Goal: Information Seeking & Learning: Check status

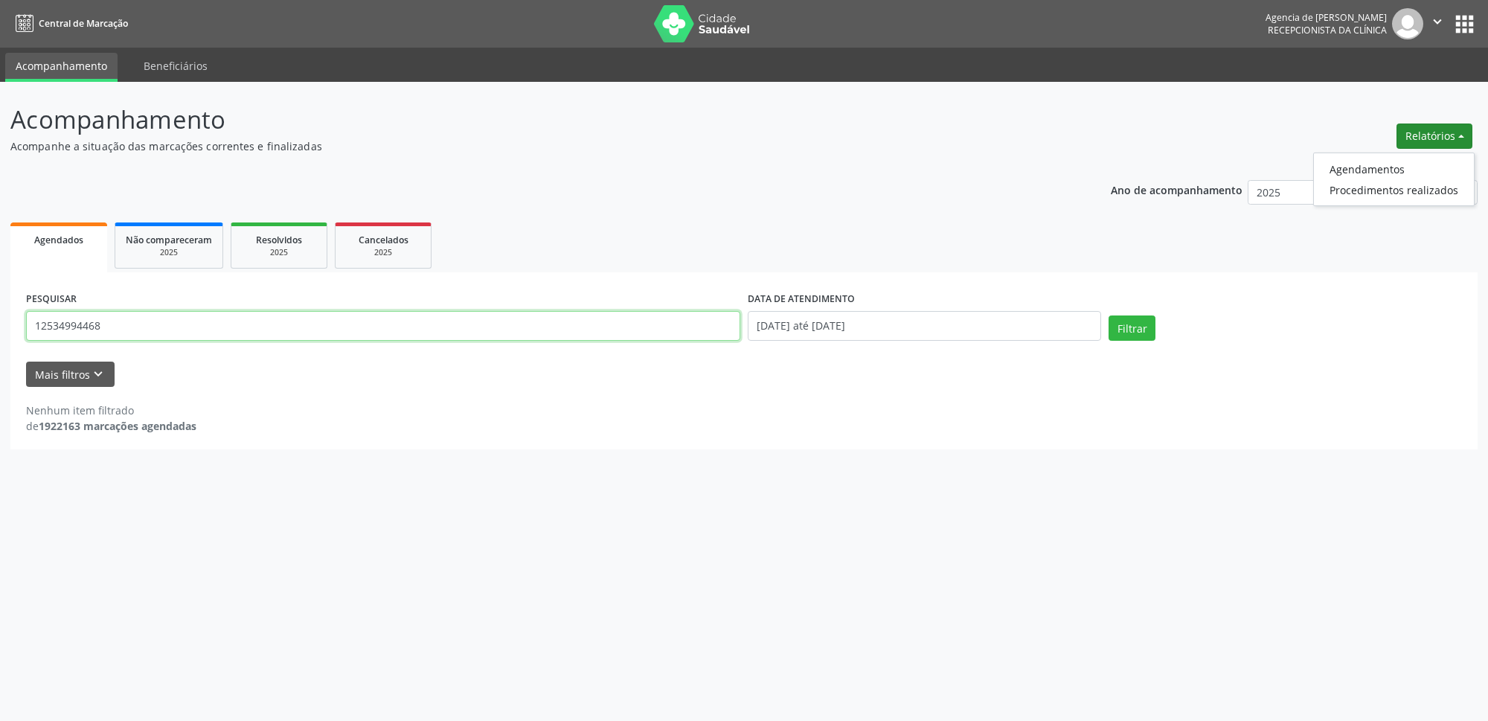
click at [475, 332] on input "12534994468" at bounding box center [383, 326] width 714 height 30
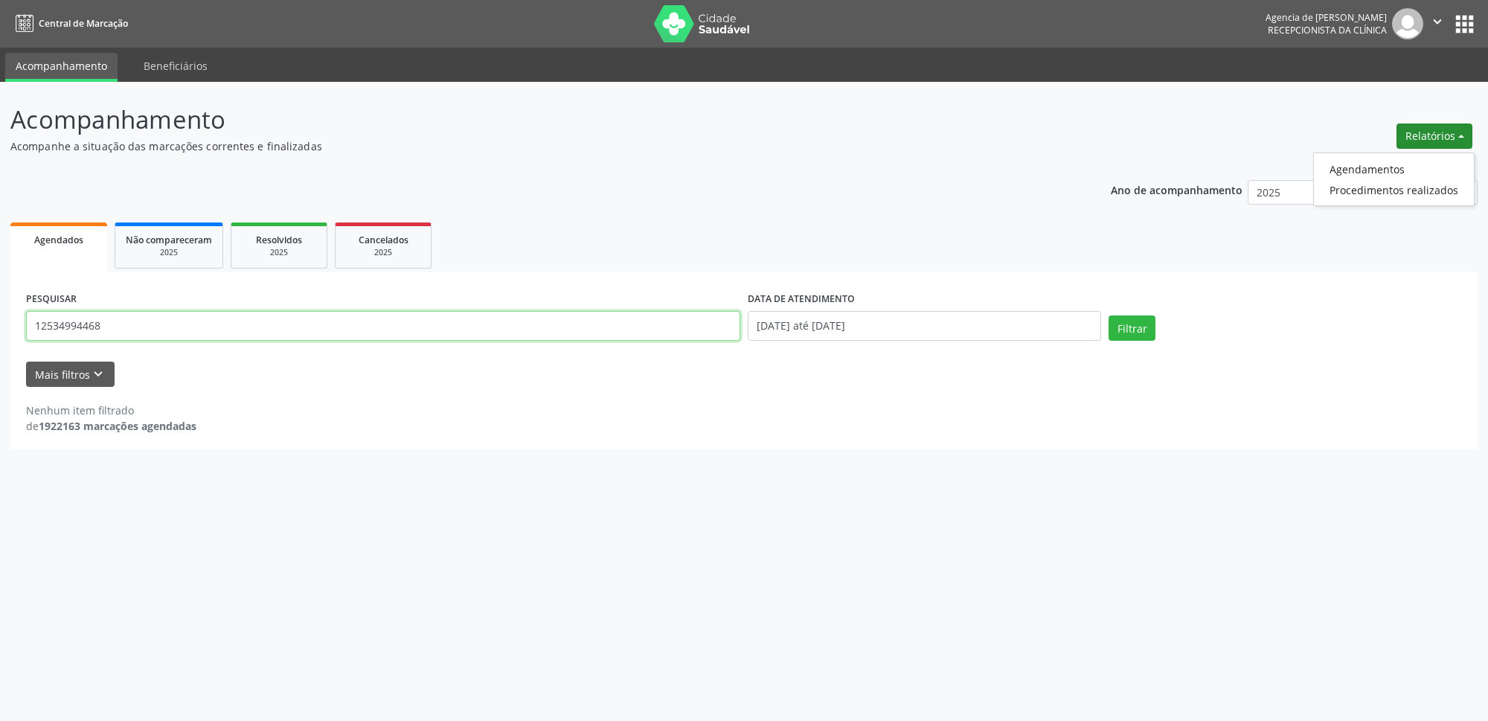
click at [475, 332] on input "12534994468" at bounding box center [383, 326] width 714 height 30
click at [471, 332] on input "12534994468" at bounding box center [383, 326] width 714 height 30
type input "[PERSON_NAME]"
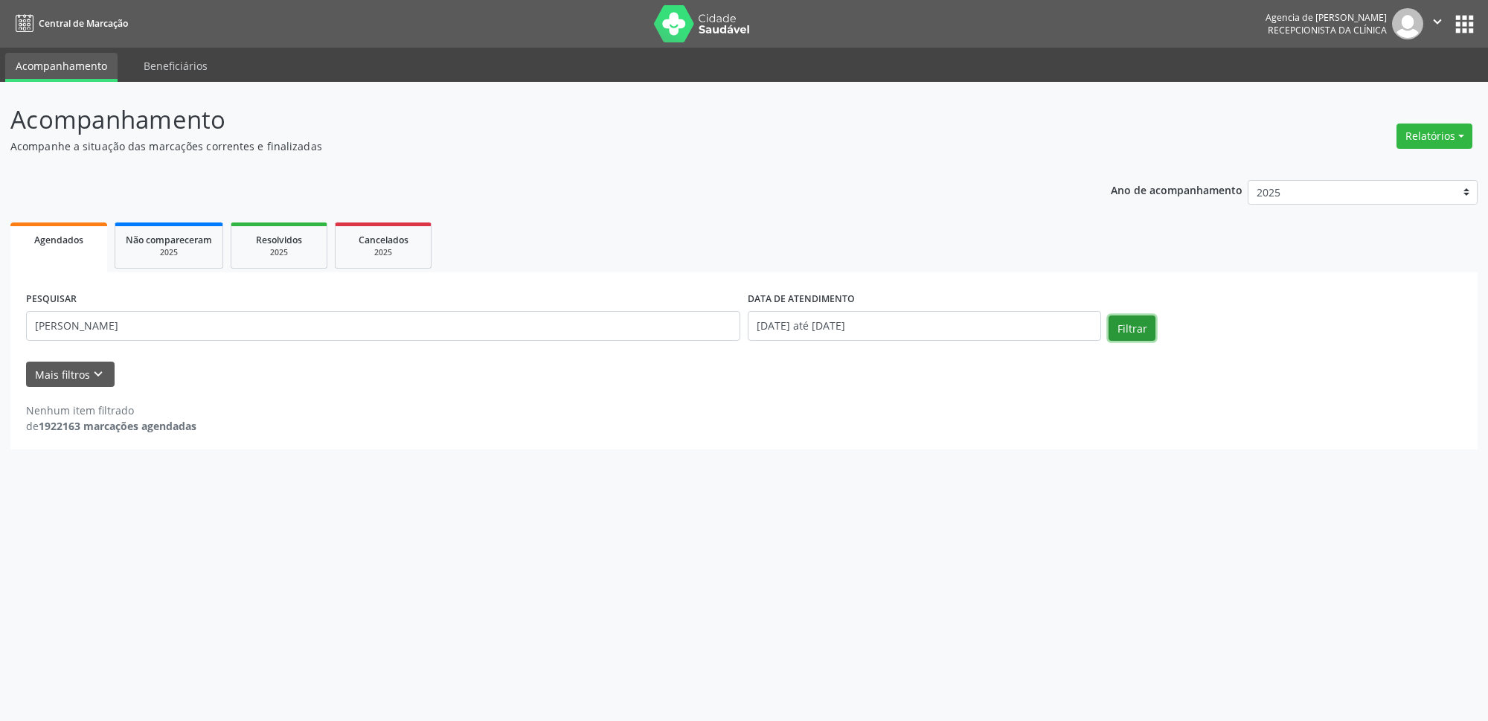
click at [1123, 330] on button "Filtrar" at bounding box center [1131, 327] width 47 height 25
click at [1420, 126] on button "Relatórios" at bounding box center [1434, 135] width 76 height 25
click at [1382, 175] on link "Agendamentos" at bounding box center [1394, 168] width 160 height 21
select select "8"
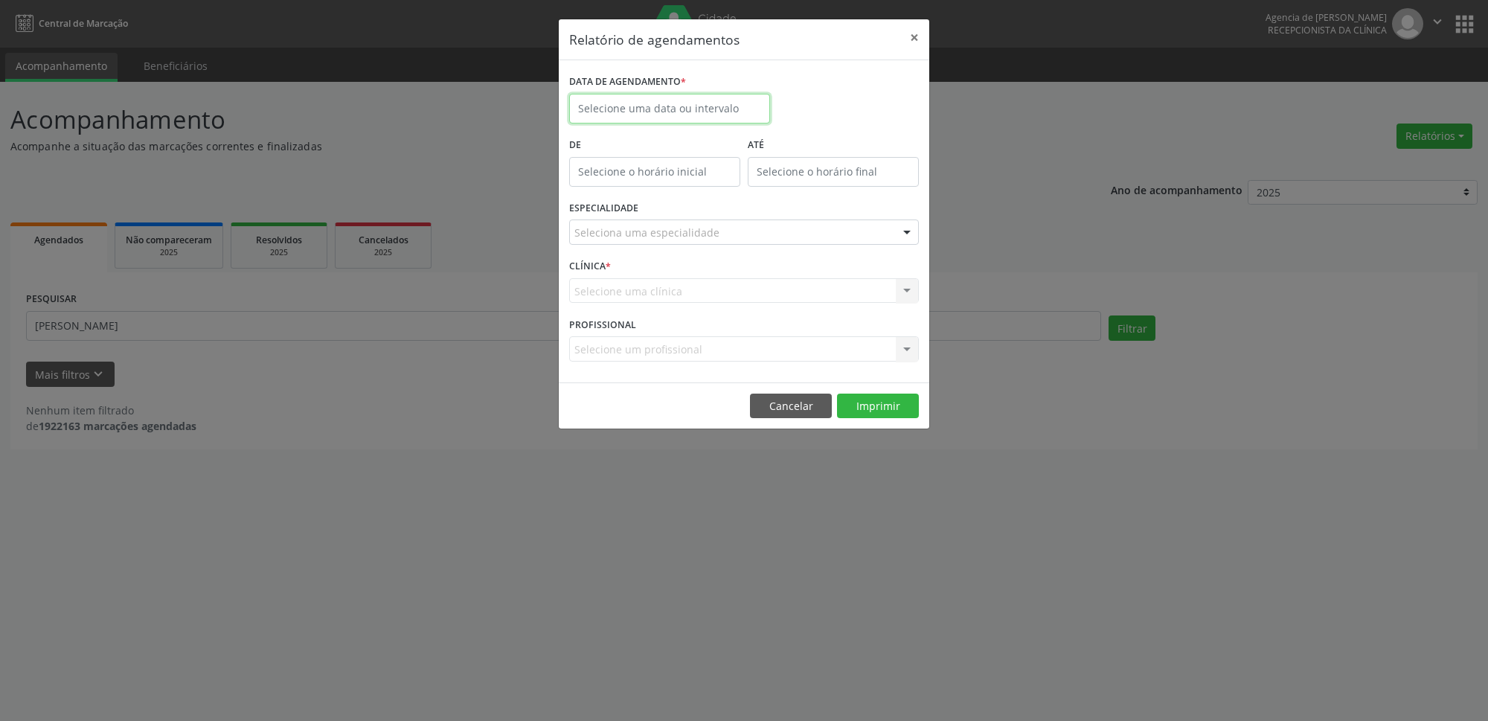
click at [680, 108] on input "text" at bounding box center [669, 109] width 201 height 30
click at [707, 249] on span "18" at bounding box center [716, 245] width 29 height 29
type input "[DATE]"
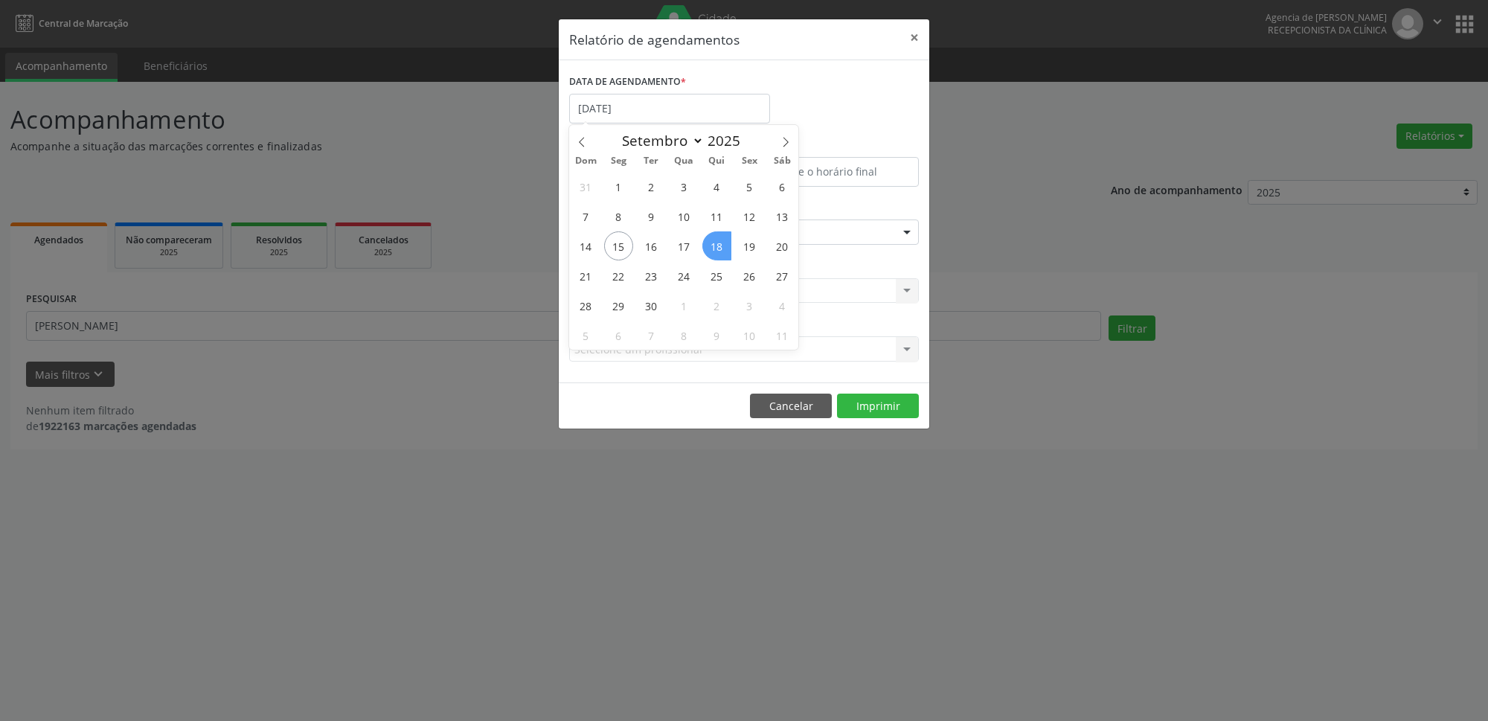
click at [707, 249] on span "18" at bounding box center [716, 245] width 29 height 29
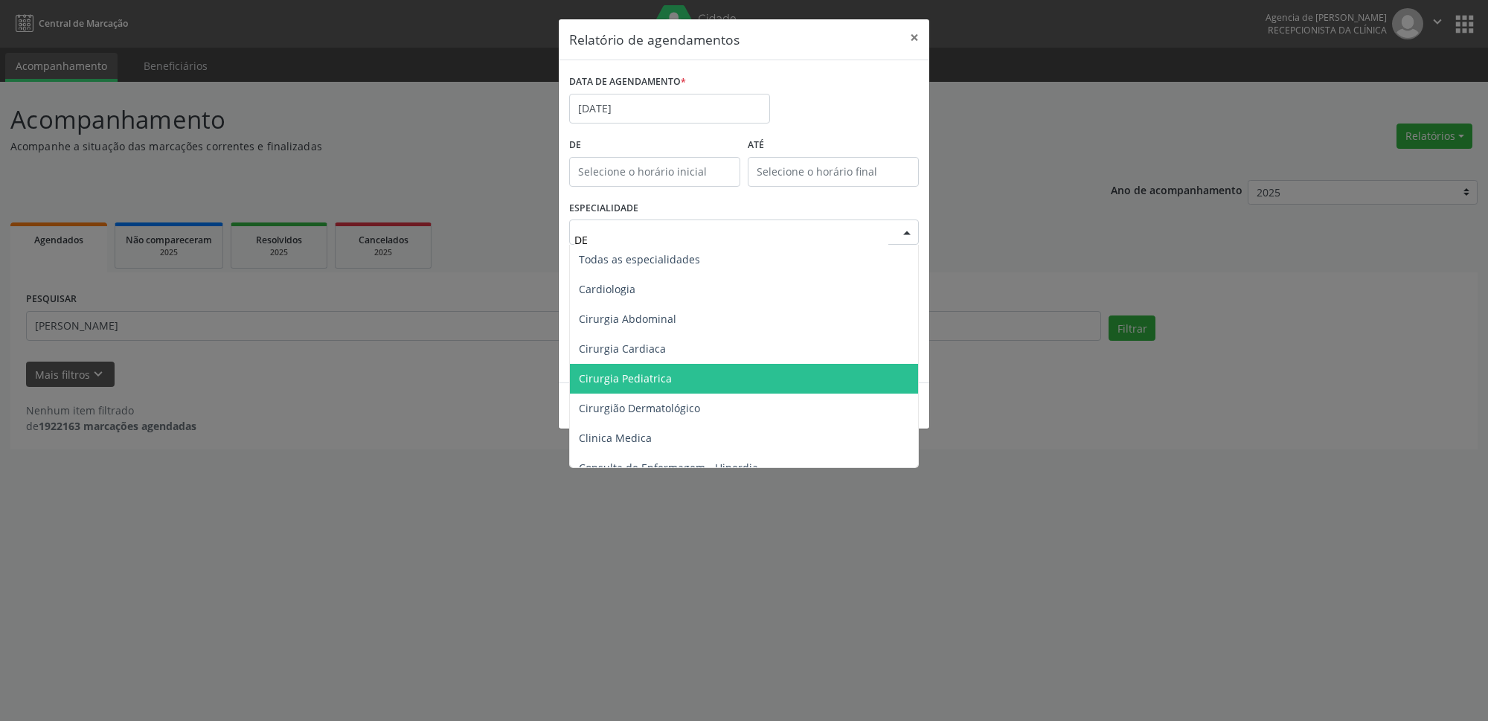
type input "DER"
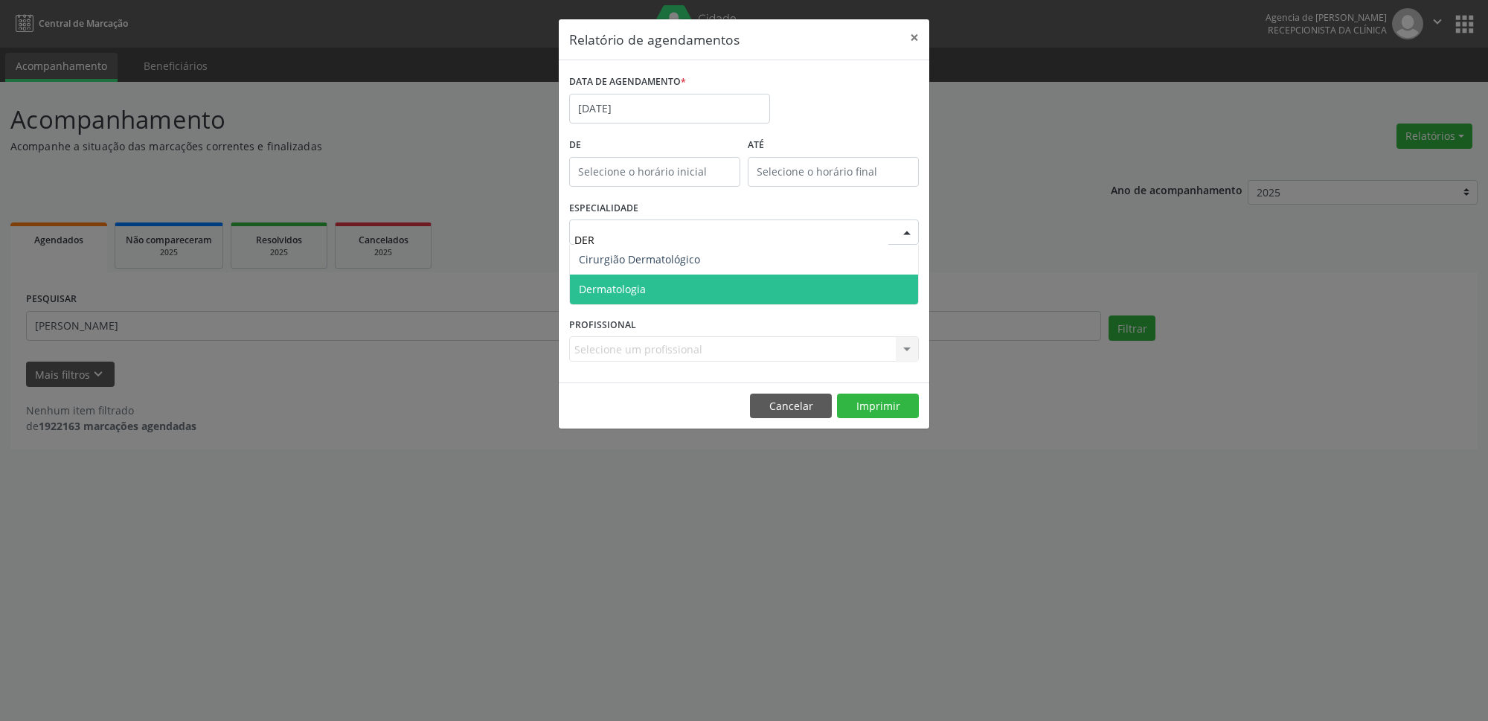
click at [669, 287] on span "Dermatologia" at bounding box center [744, 289] width 348 height 30
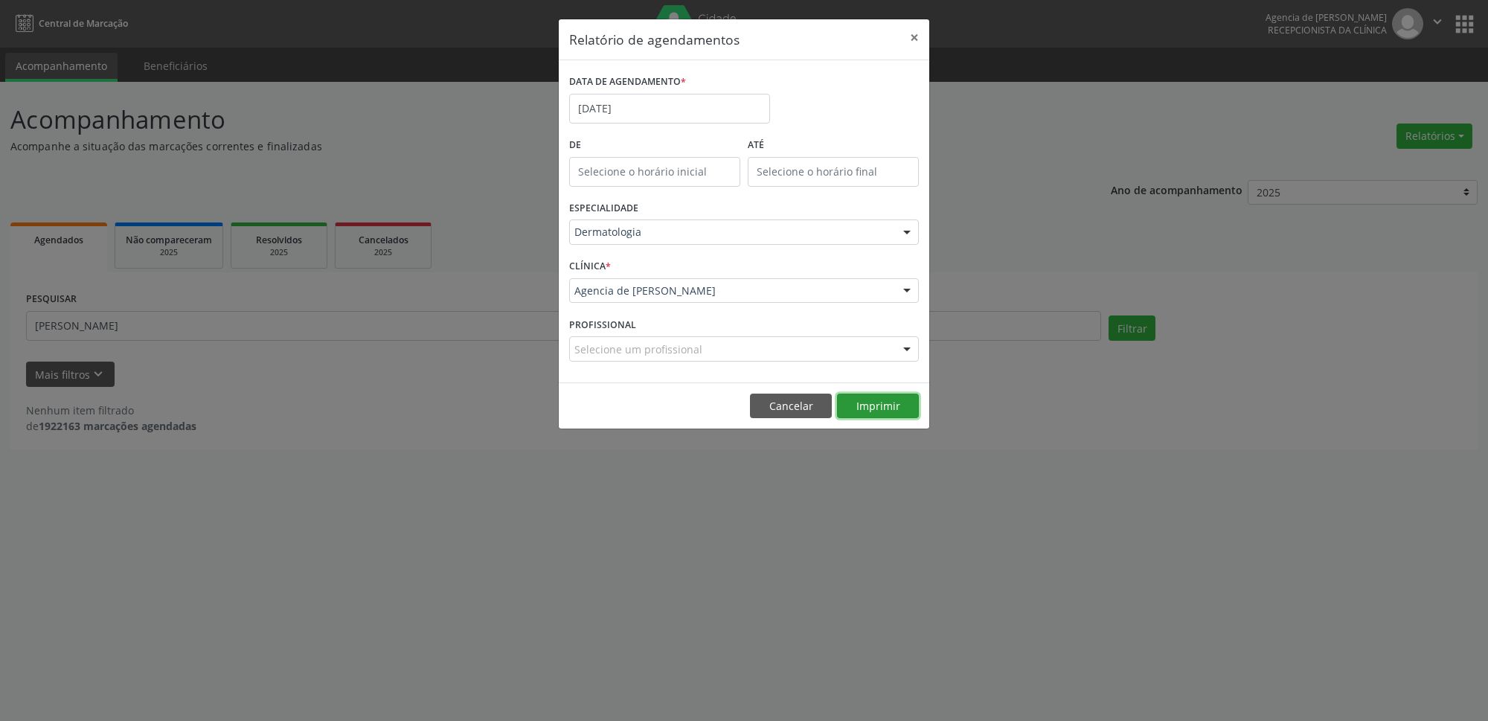
click at [884, 413] on button "Imprimir" at bounding box center [878, 406] width 82 height 25
click at [912, 36] on button "×" at bounding box center [914, 37] width 30 height 36
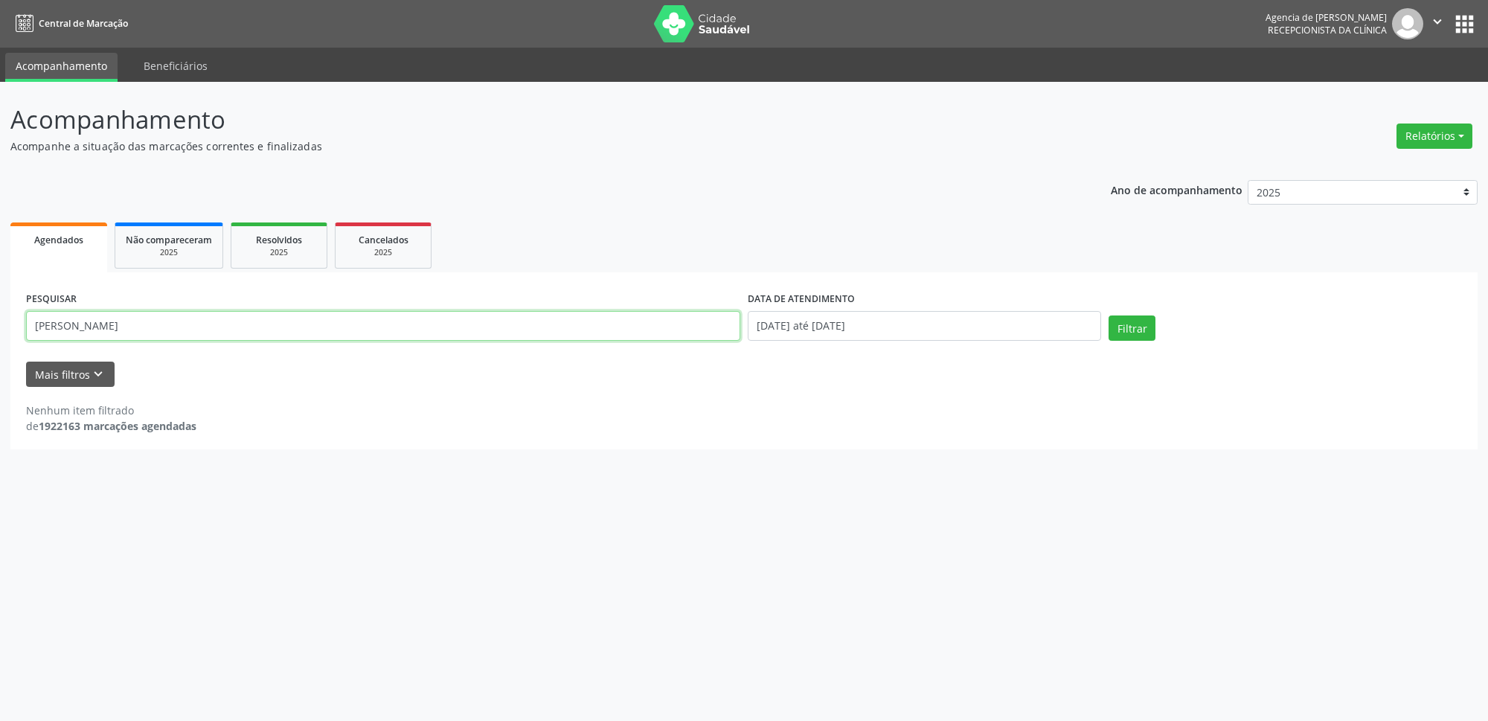
click at [410, 318] on input "[PERSON_NAME]" at bounding box center [383, 326] width 714 height 30
paste input "[PERSON_NAME]"
type input "[PERSON_NAME]"
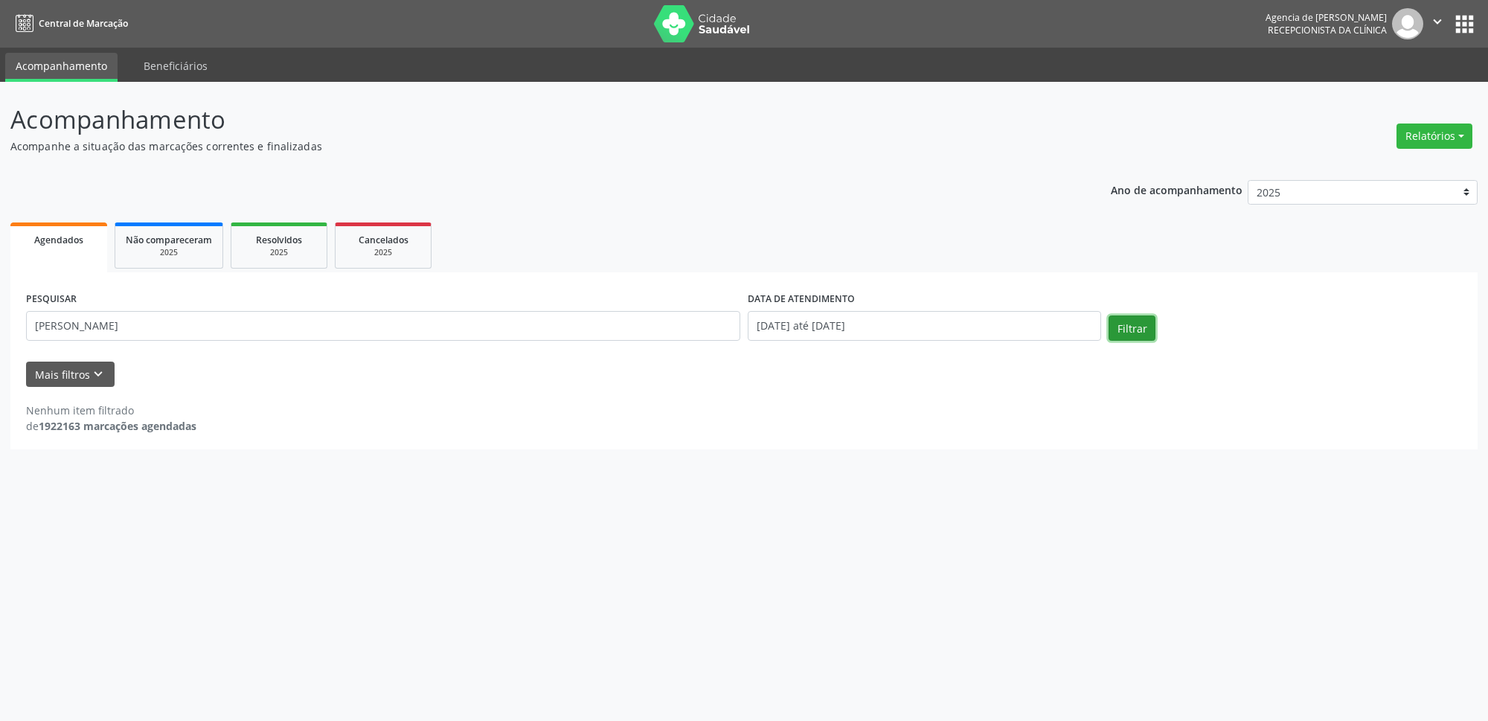
click at [1131, 339] on button "Filtrar" at bounding box center [1131, 327] width 47 height 25
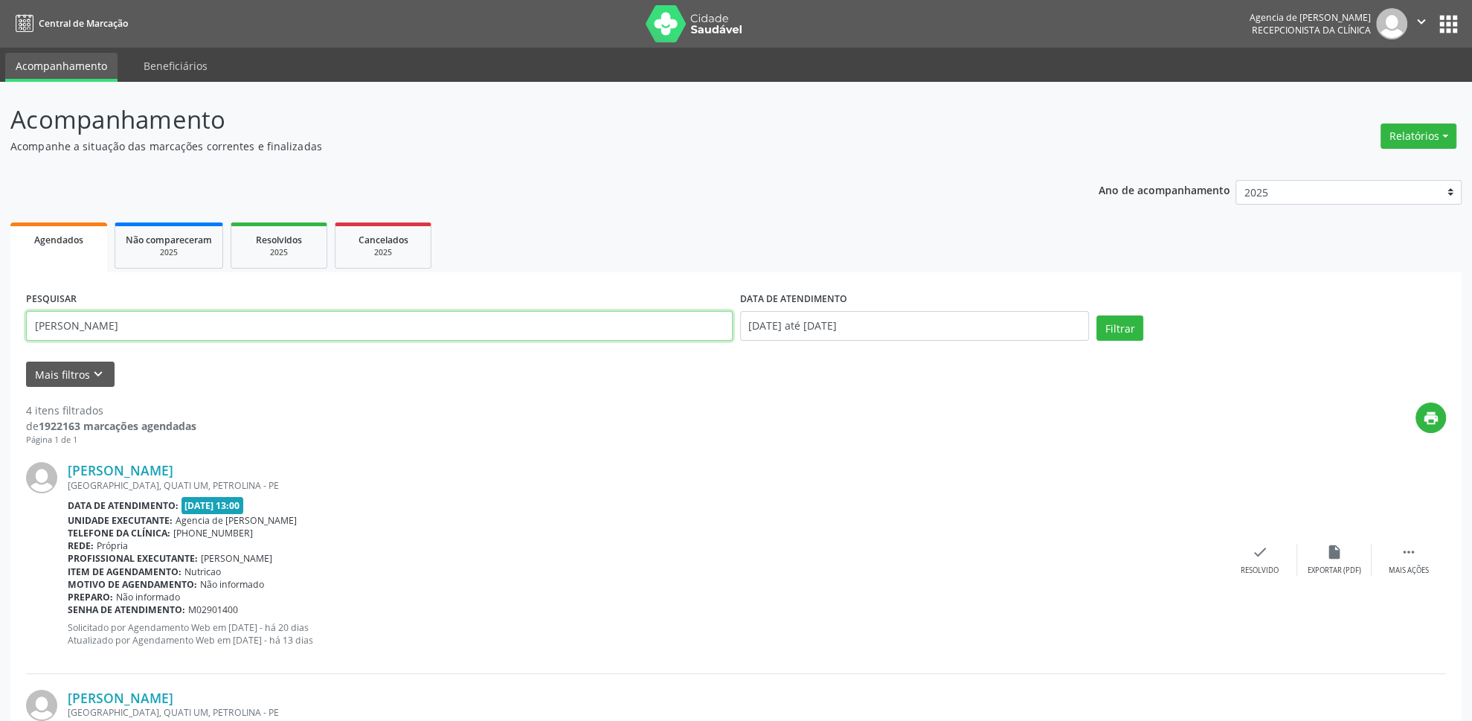
click at [408, 319] on input "[PERSON_NAME]" at bounding box center [379, 326] width 707 height 30
click at [600, 222] on ul "Agendados Não compareceram 2025 Resolvidos 2025 Cancelados 2025" at bounding box center [735, 246] width 1451 height 54
